Goal: Navigation & Orientation: Find specific page/section

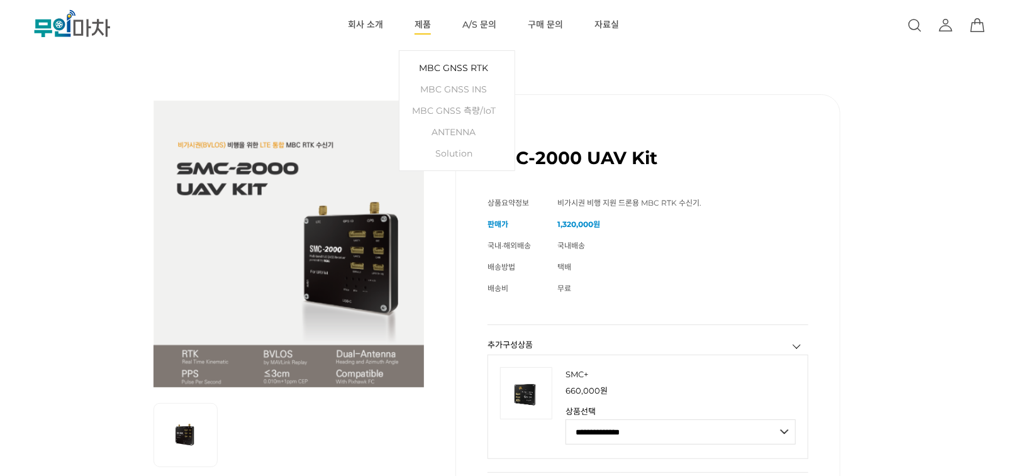
click at [421, 73] on link "MBC GNSS RTK" at bounding box center [457, 67] width 103 height 21
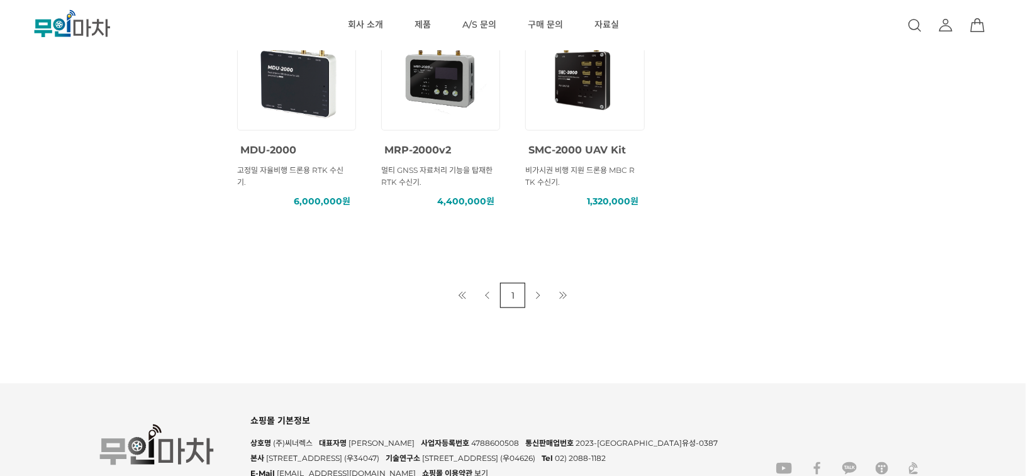
scroll to position [706, 0]
click at [561, 78] on img at bounding box center [584, 77] width 113 height 113
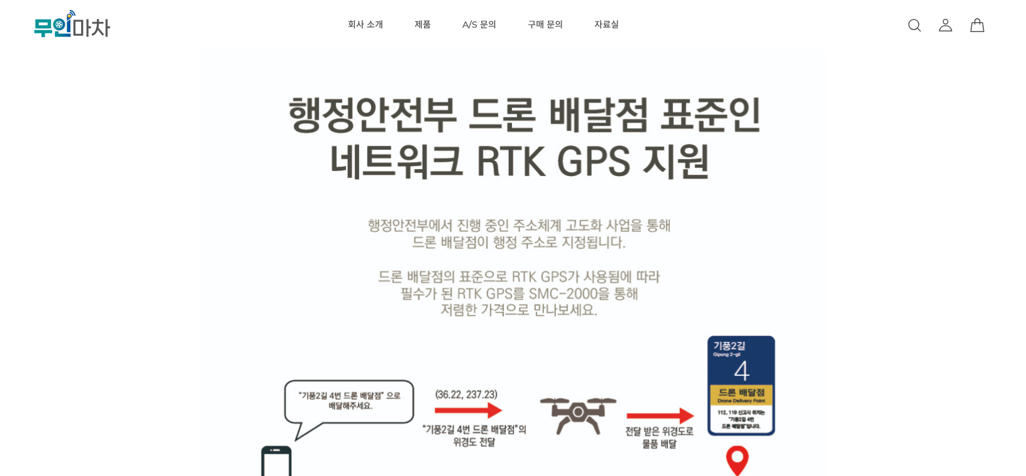
scroll to position [4874, 0]
